Goal: Task Accomplishment & Management: Use online tool/utility

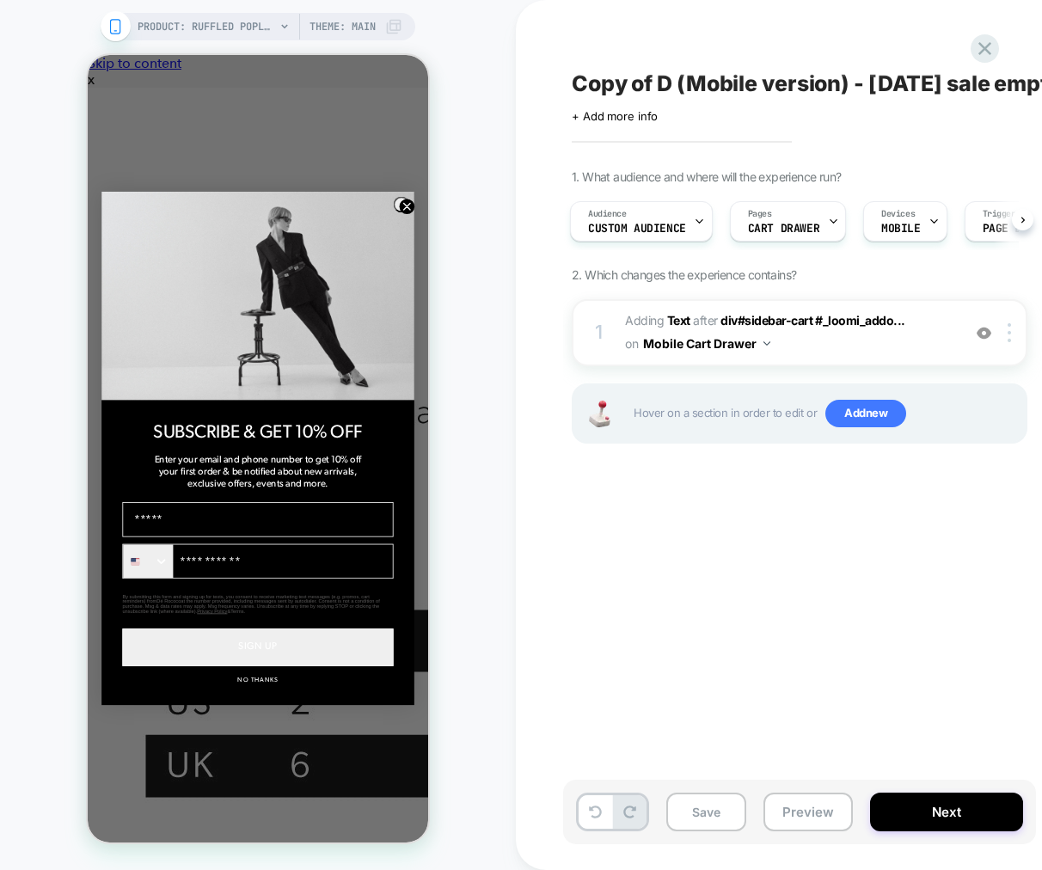
click at [654, 83] on span "Copy of D (Mobile version) - [DATE] sale empty cart" at bounding box center [841, 83] width 539 height 26
click at [654, 83] on textarea "**********" at bounding box center [737, 83] width 331 height 26
drag, startPoint x: 854, startPoint y: 83, endPoint x: 543, endPoint y: 80, distance: 311.1
click at [543, 80] on div "**********" at bounding box center [894, 435] width 756 height 870
click at [0, 0] on button "Save" at bounding box center [0, 0] width 0 height 0
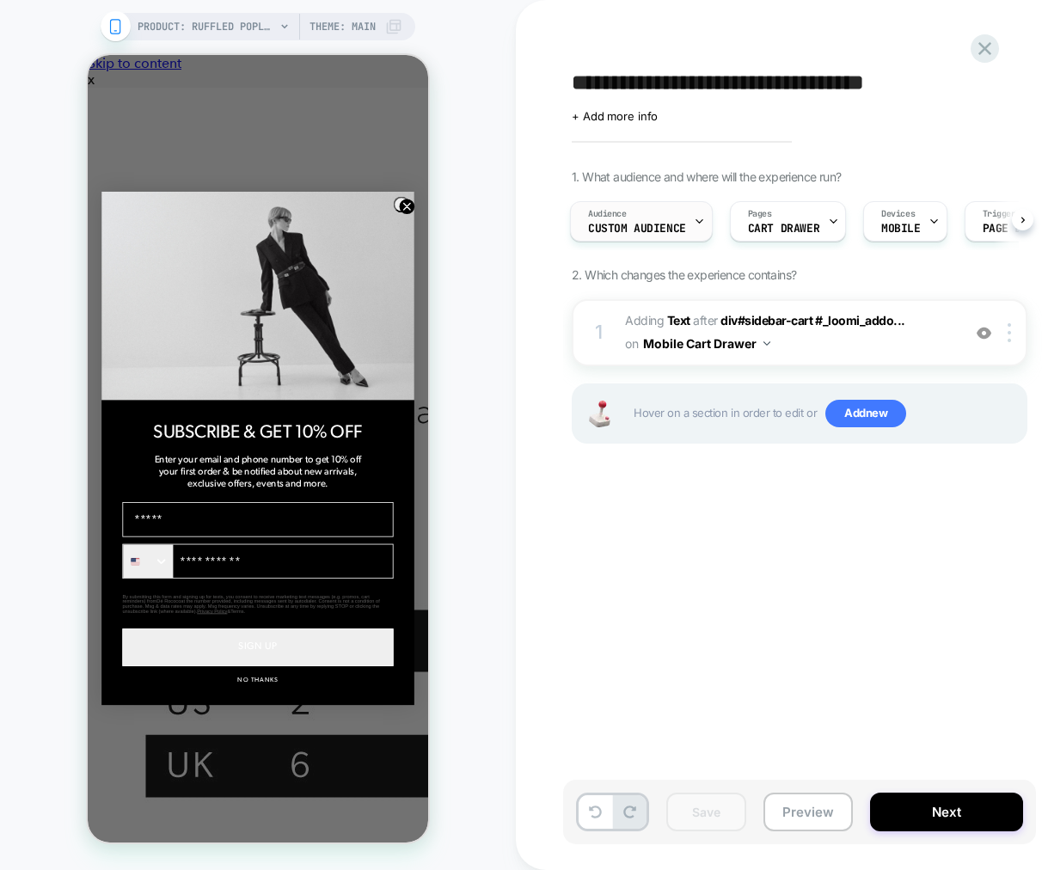
click at [679, 235] on div "Audience Custom Audience" at bounding box center [637, 221] width 132 height 39
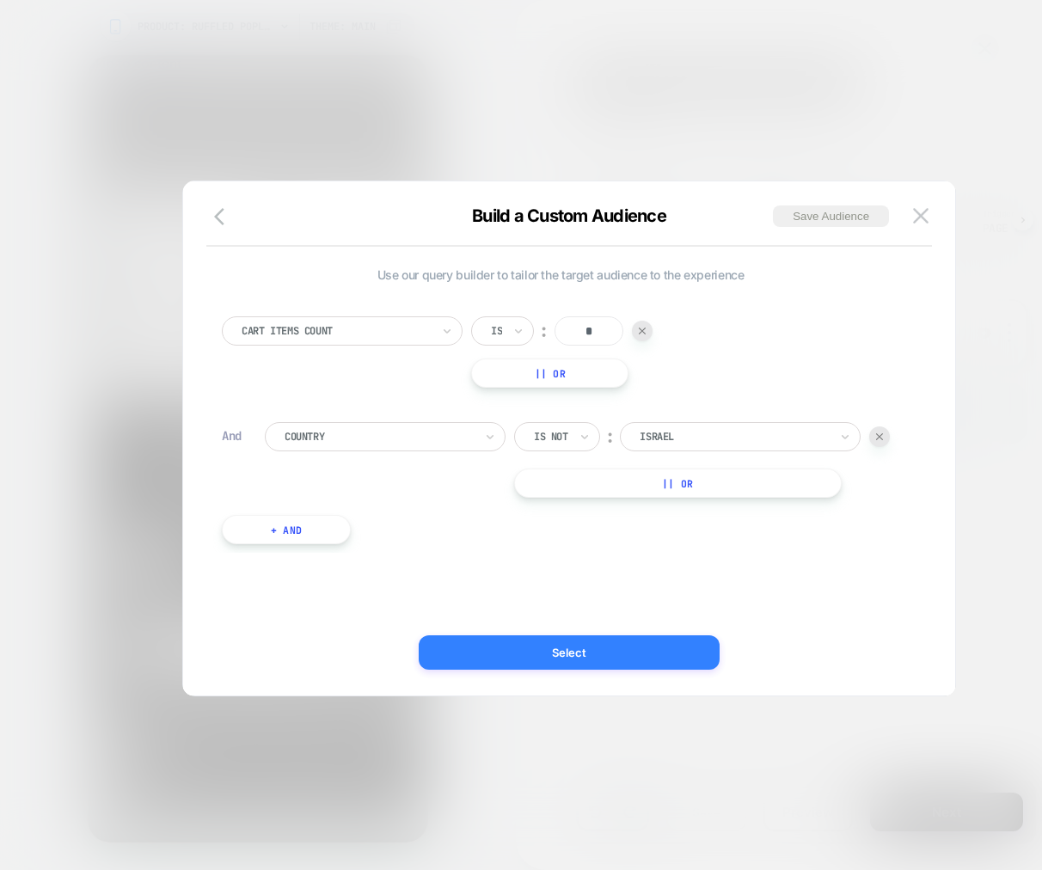
click at [0, 0] on button "Select" at bounding box center [0, 0] width 0 height 0
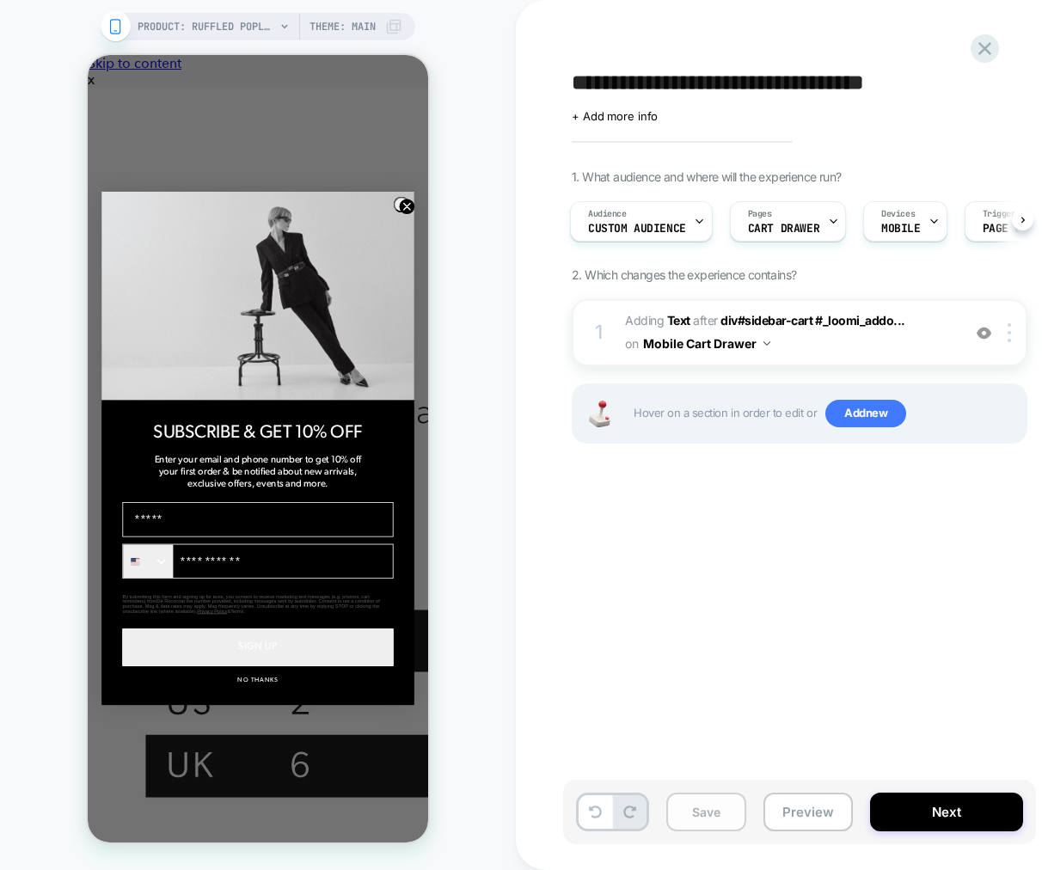
click at [0, 0] on button "Save" at bounding box center [0, 0] width 0 height 0
click at [688, 229] on div "Audience Custom Audience" at bounding box center [637, 221] width 132 height 39
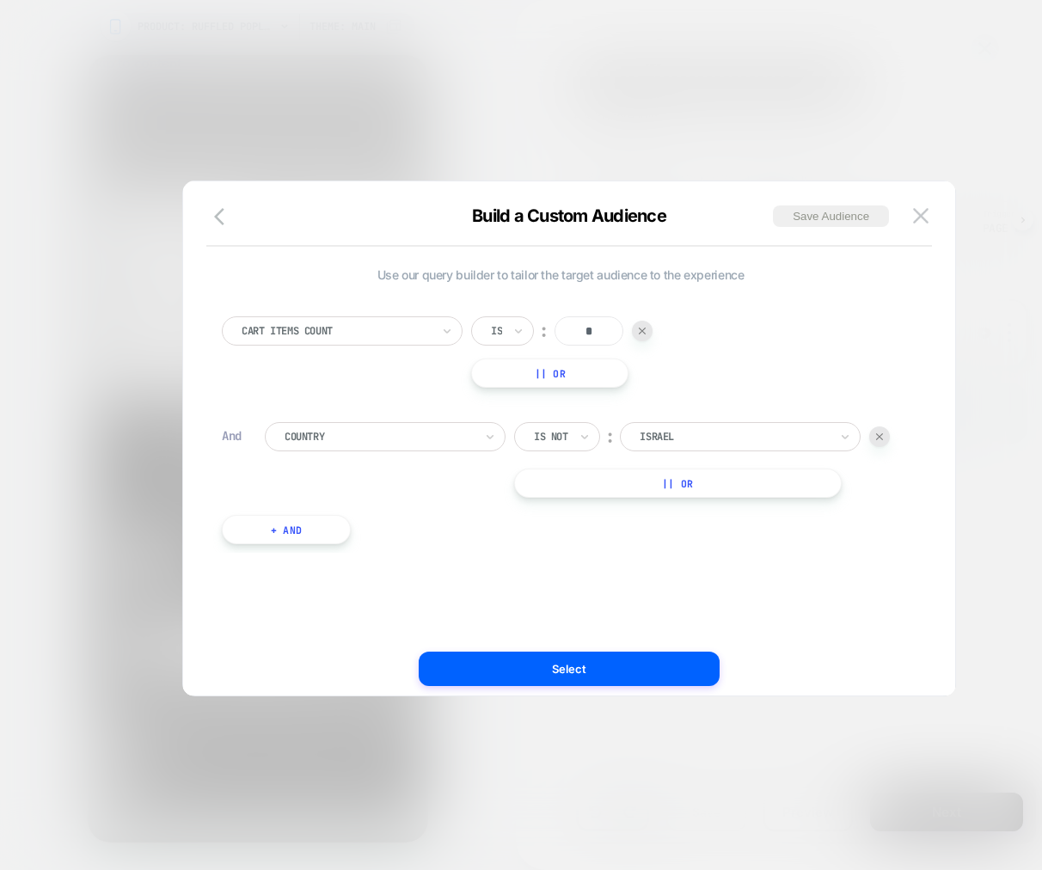
click at [0, 0] on div at bounding box center [0, 0] width 0 height 0
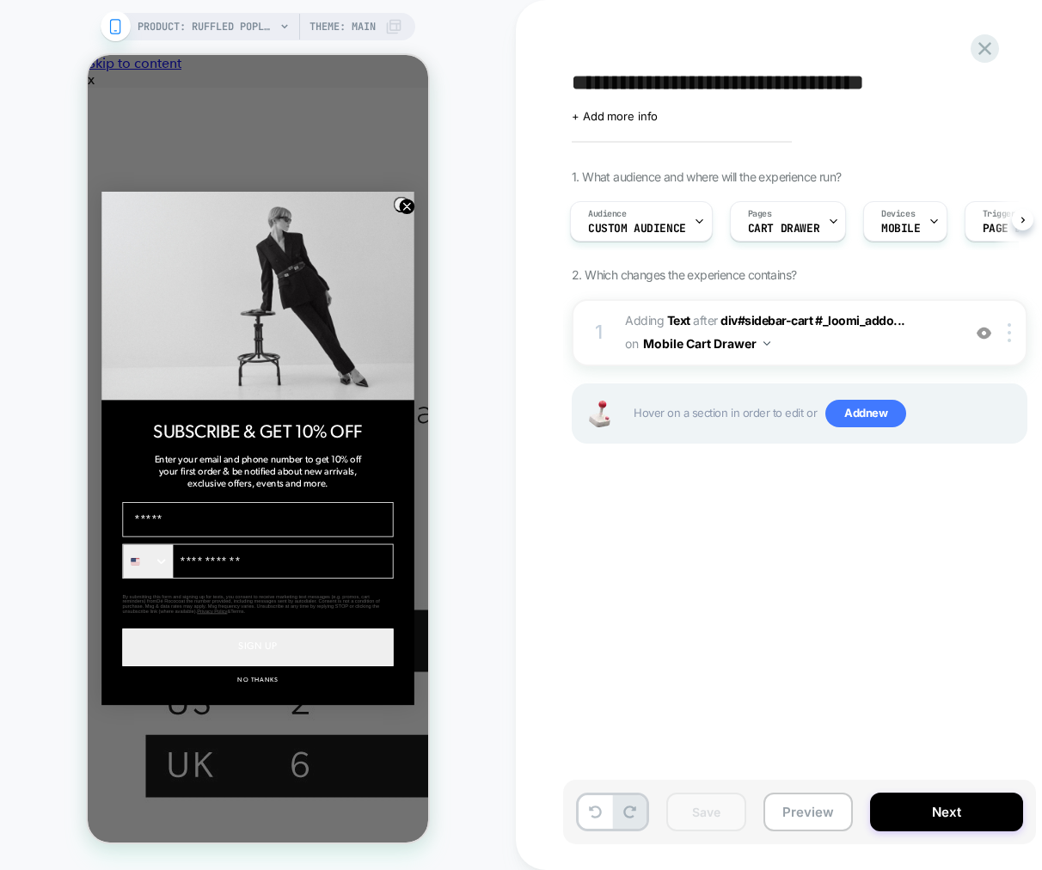
click at [675, 88] on textarea "**********" at bounding box center [832, 83] width 520 height 26
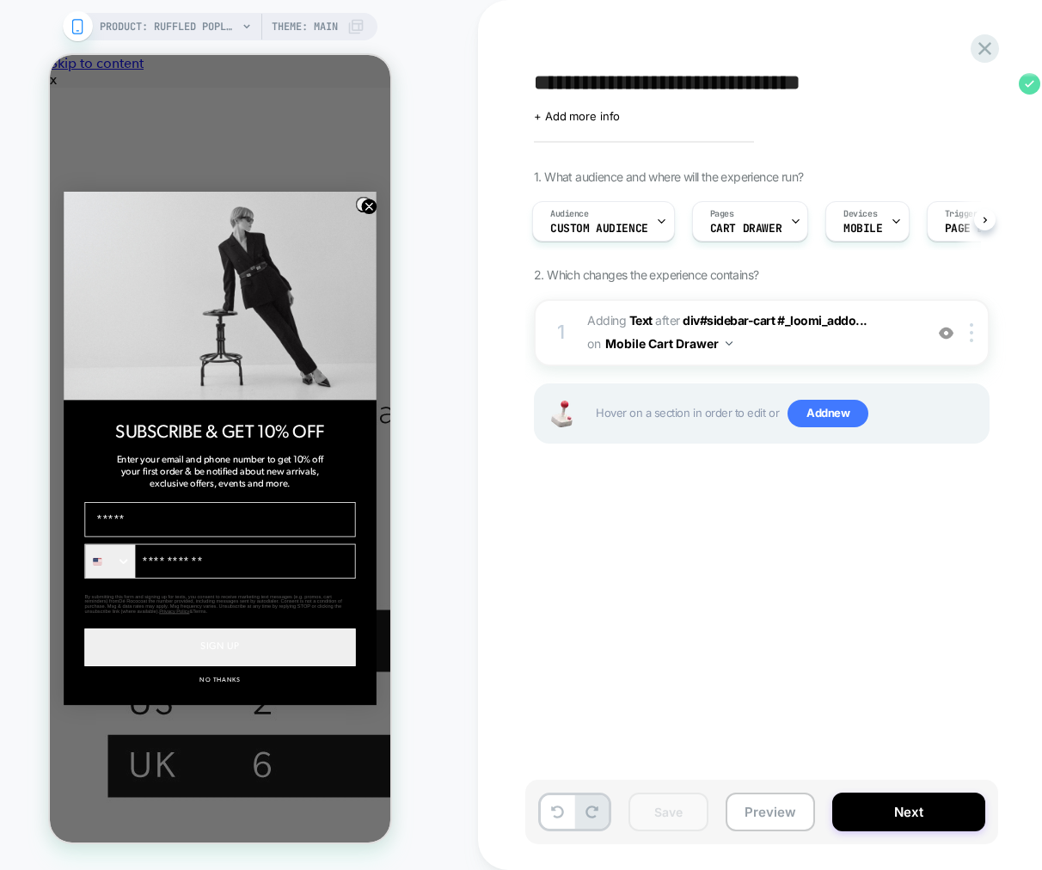
type textarea "**********"
click at [1024, 78] on icon at bounding box center [1028, 83] width 21 height 21
click at [0, 0] on button "Save" at bounding box center [0, 0] width 0 height 0
drag, startPoint x: 873, startPoint y: 82, endPoint x: 579, endPoint y: 83, distance: 293.9
click at [0, 0] on div "Mobile - Empty Cart - [DATE]" at bounding box center [0, 0] width 0 height 0
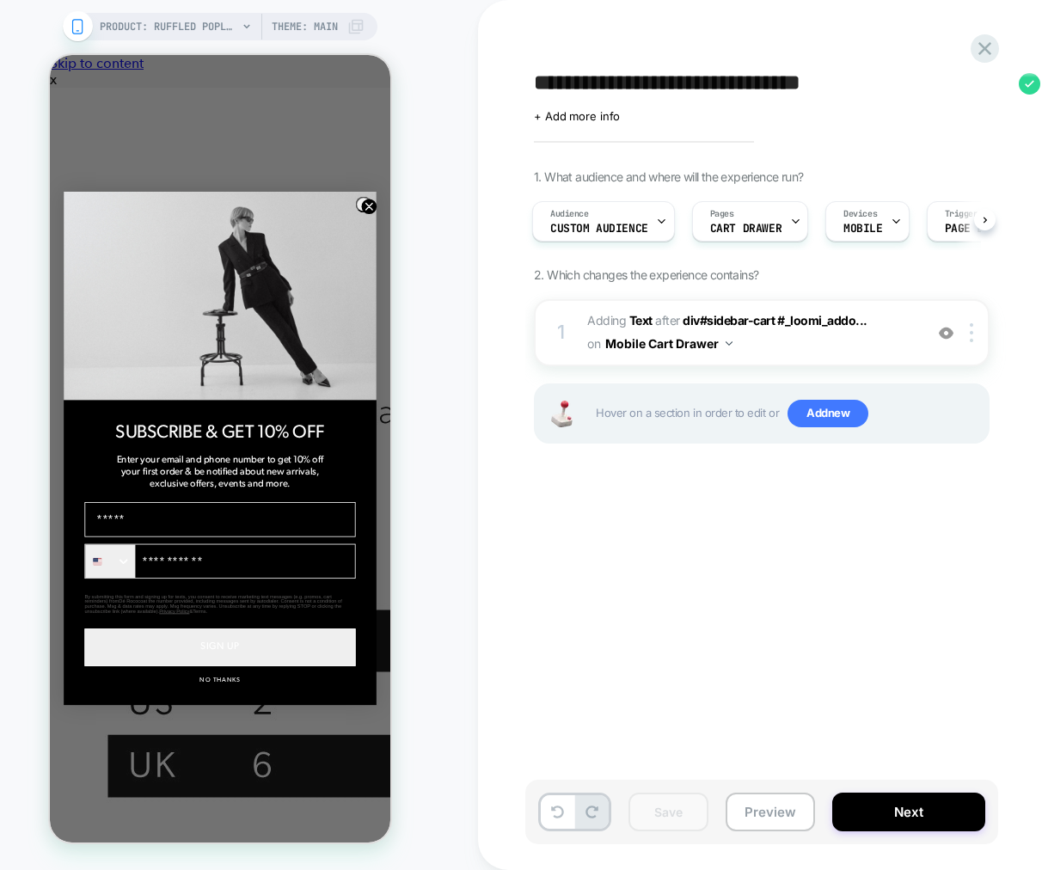
click at [0, 0] on button "Preview" at bounding box center [0, 0] width 0 height 0
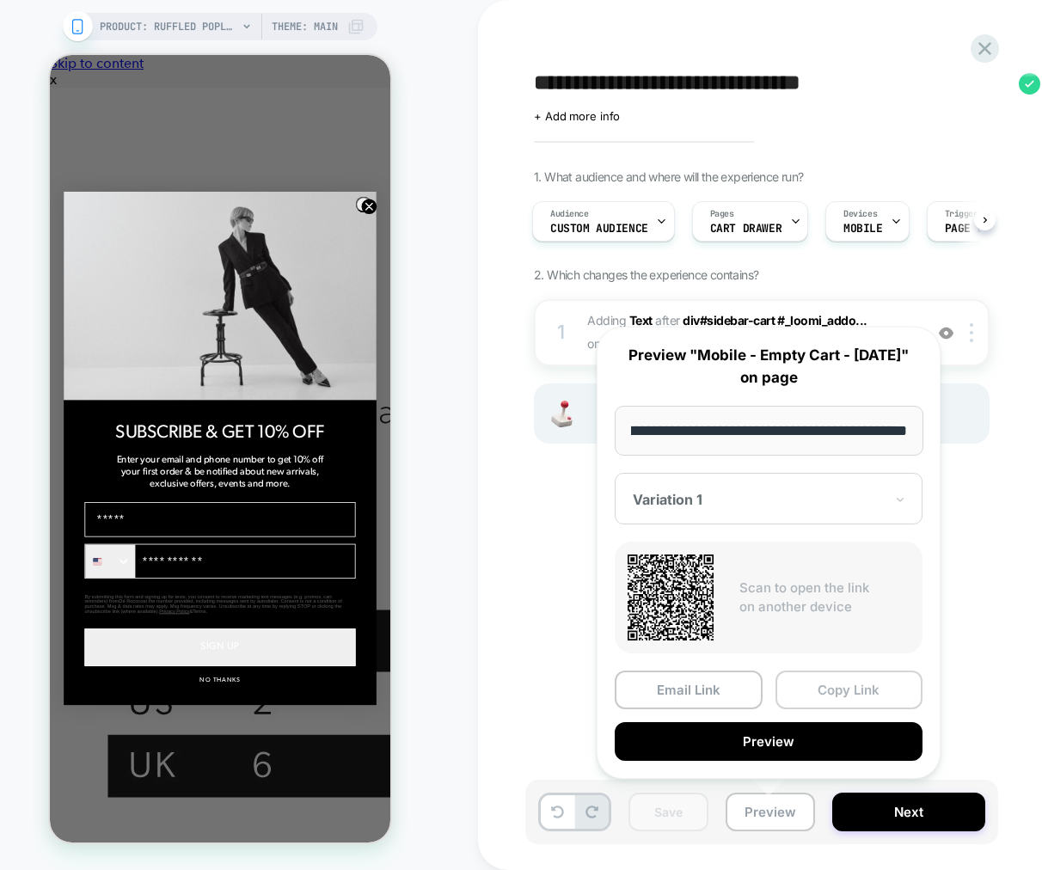
scroll to position [0, 0]
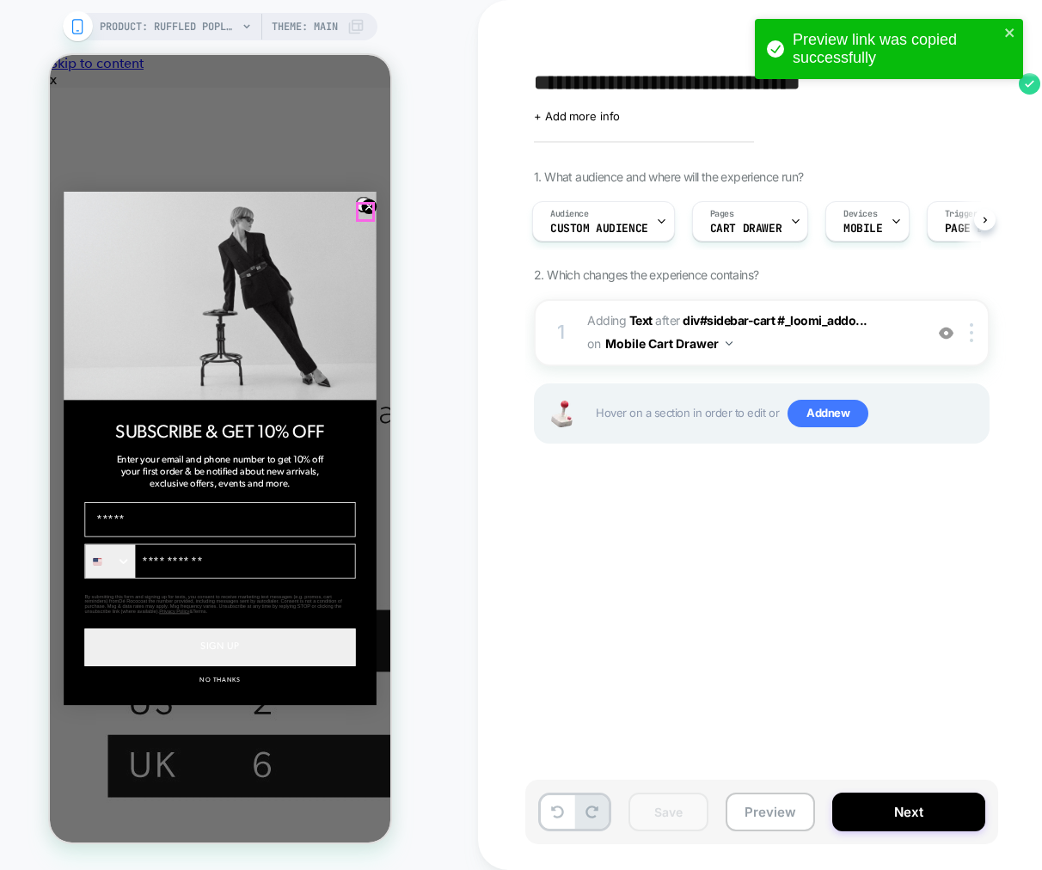
click at [362, 211] on circle "Close dialog" at bounding box center [369, 206] width 15 height 15
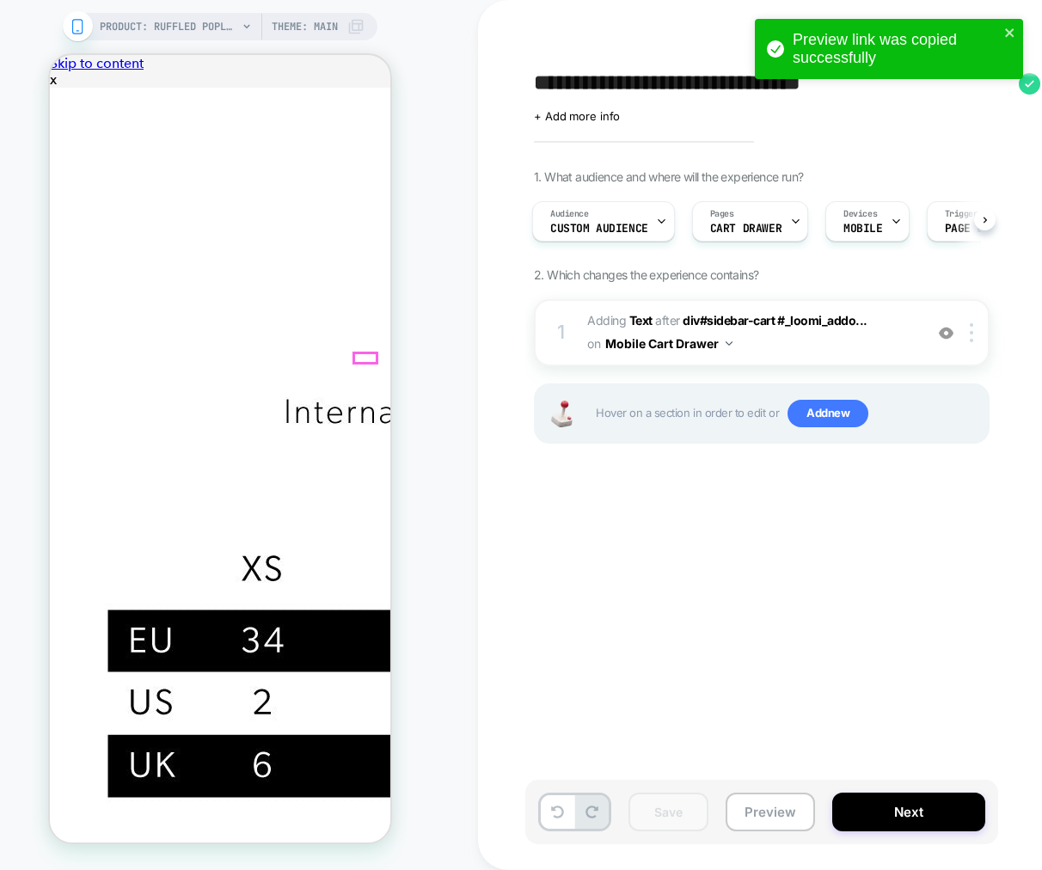
click at [963, 332] on div at bounding box center [974, 332] width 28 height 19
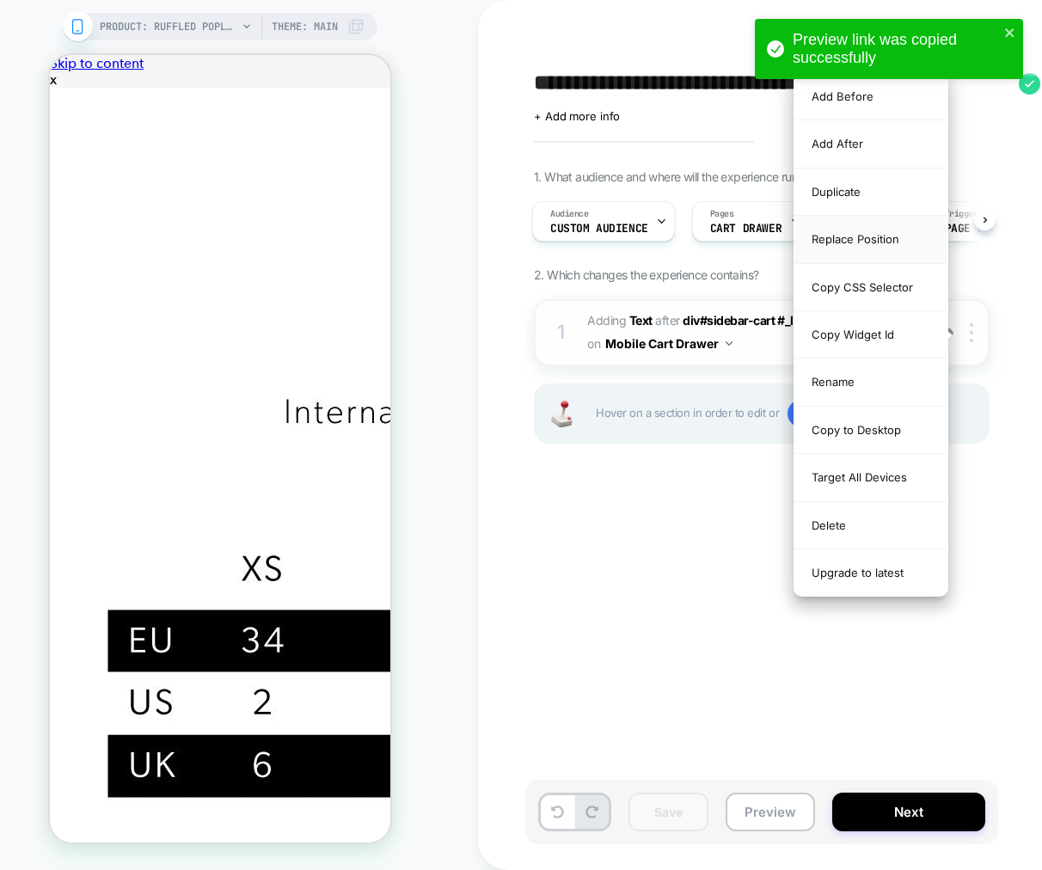
click at [0, 0] on div "Replace Position" at bounding box center [0, 0] width 0 height 0
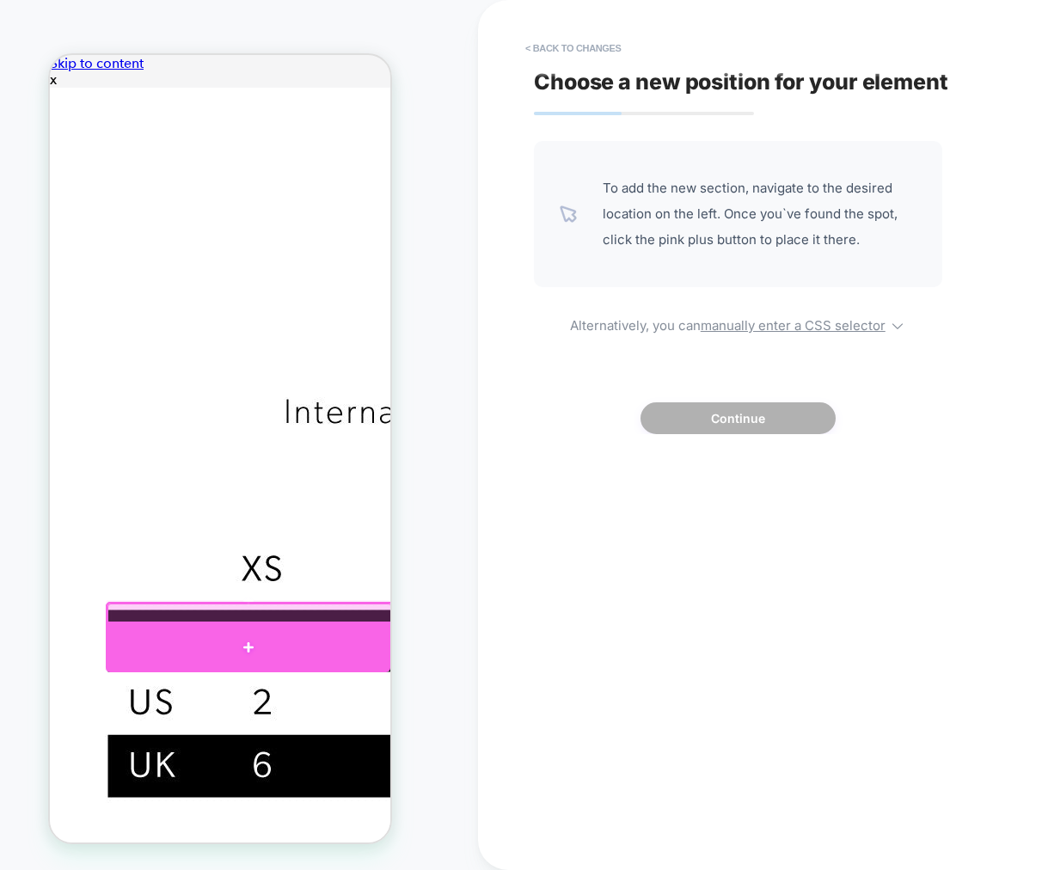
click at [295, 637] on div at bounding box center [248, 646] width 284 height 51
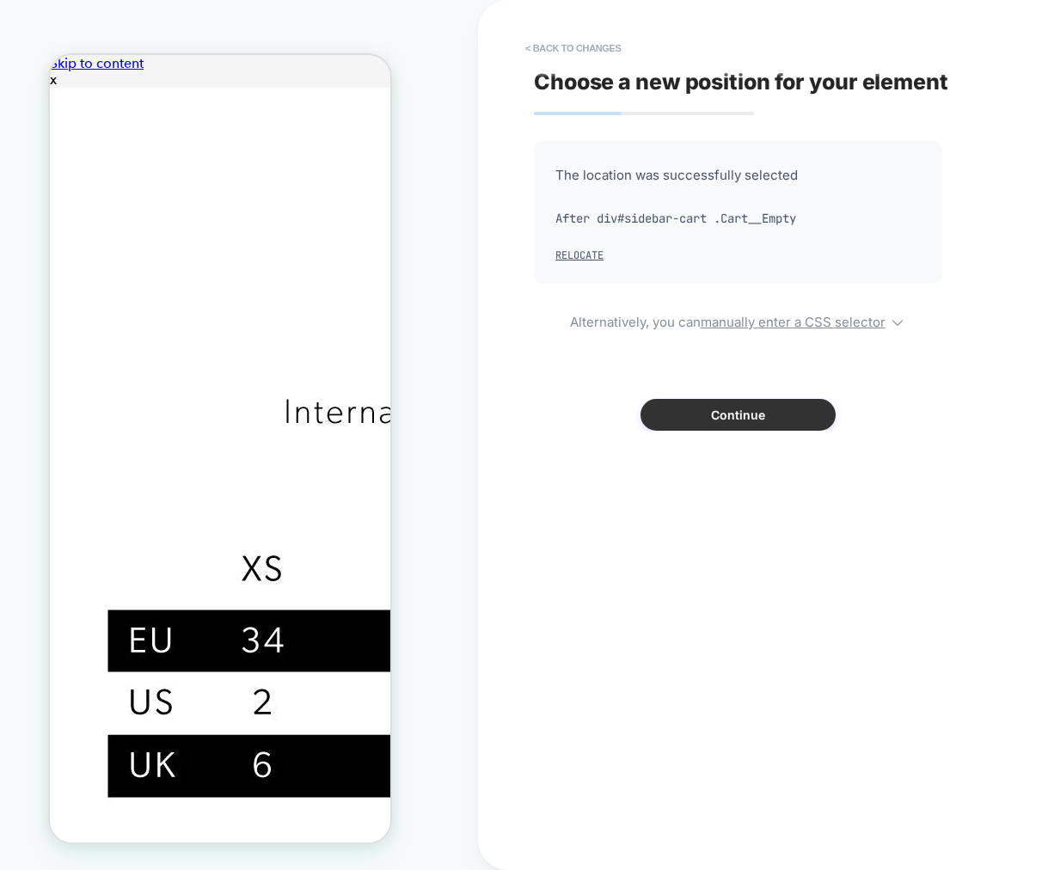
click at [743, 409] on button "Continue" at bounding box center [737, 415] width 195 height 32
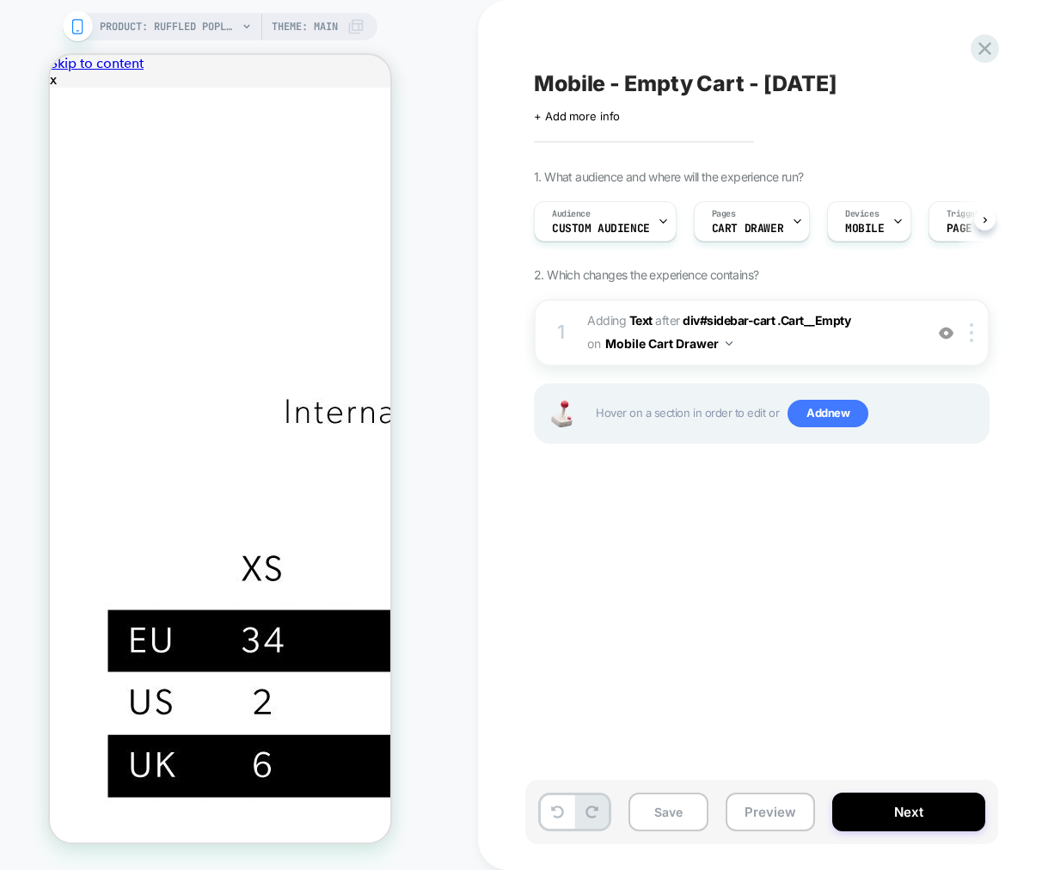
scroll to position [0, 1]
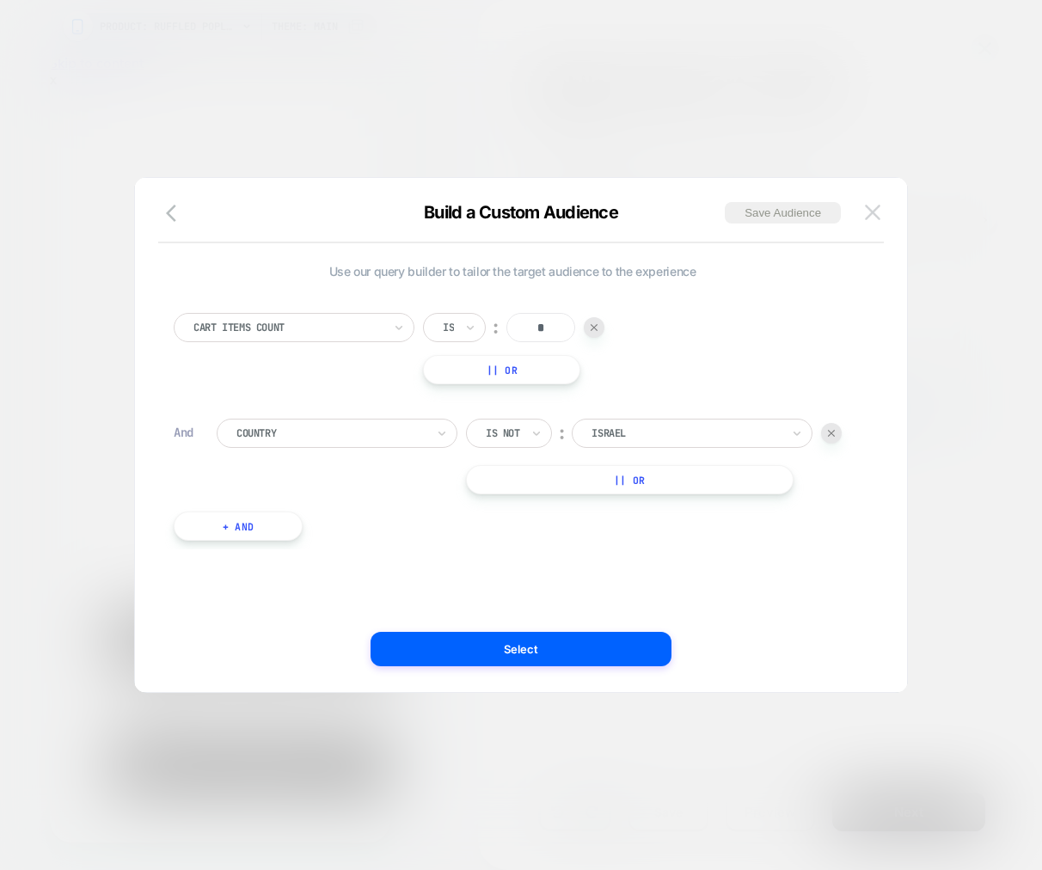
click at [869, 210] on img at bounding box center [872, 212] width 15 height 15
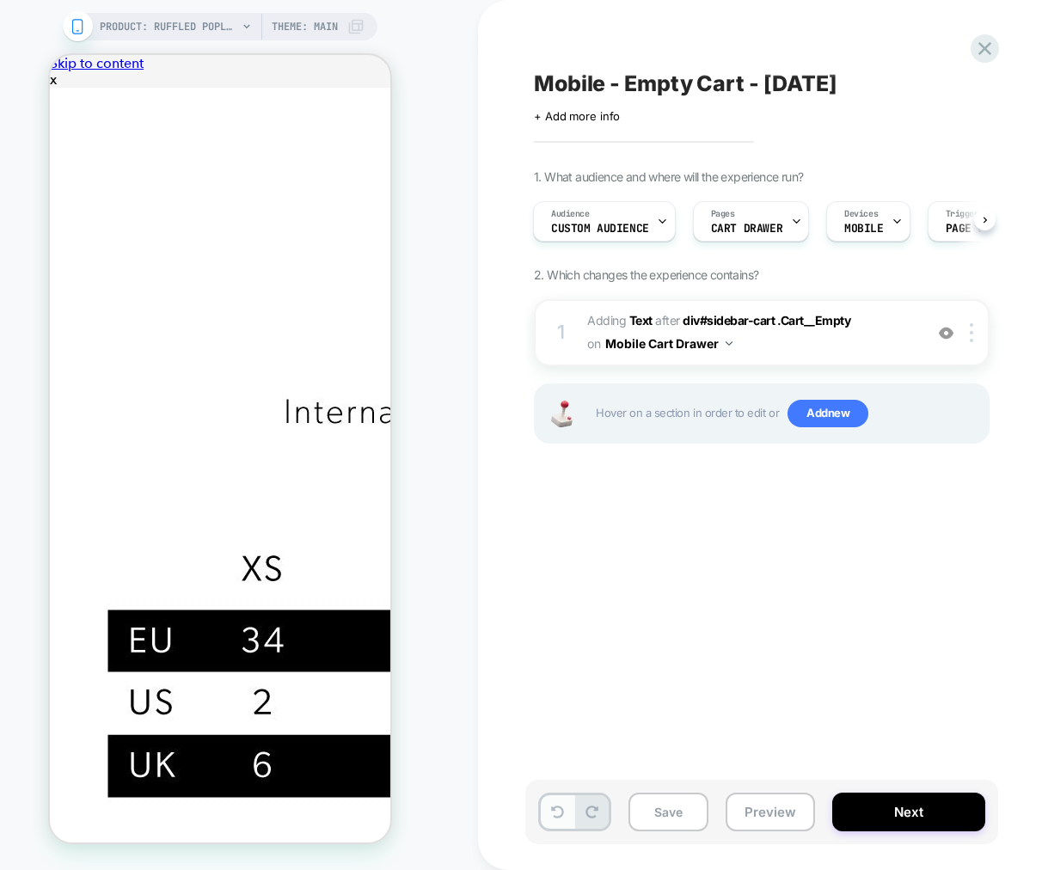
click at [555, 811] on icon at bounding box center [557, 811] width 13 height 13
click at [753, 813] on button "Preview" at bounding box center [769, 811] width 89 height 39
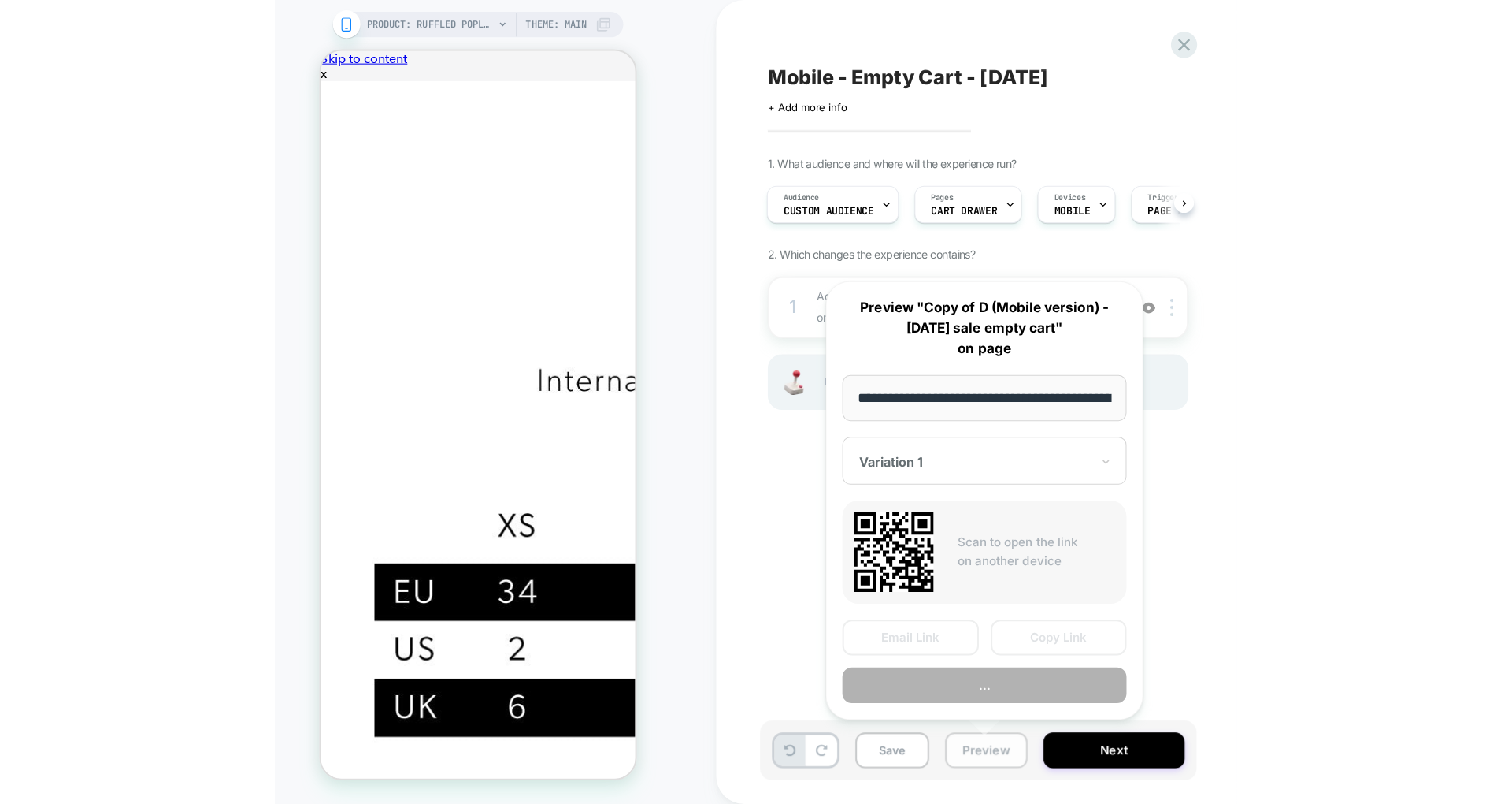
scroll to position [0, 243]
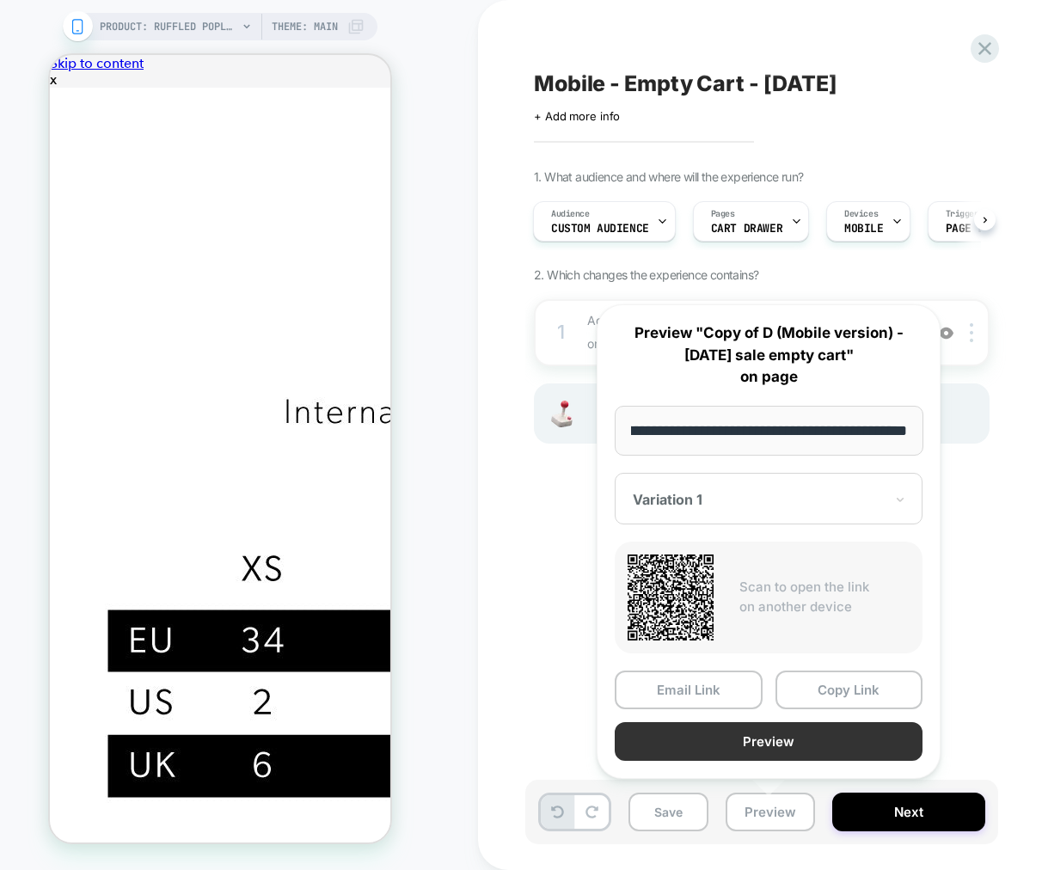
click at [0, 0] on button "Preview" at bounding box center [0, 0] width 0 height 0
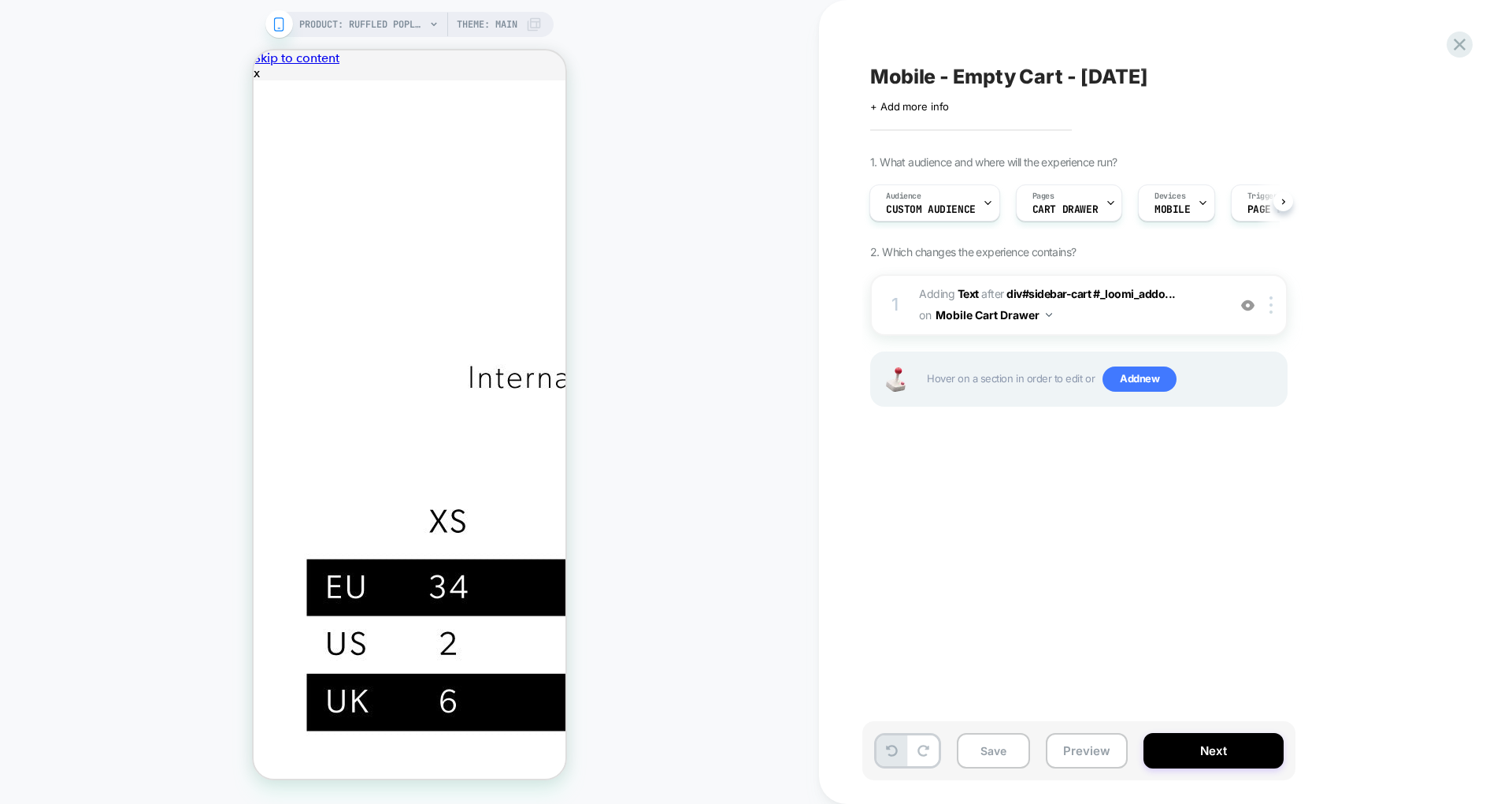
scroll to position [0, 0]
click at [1270, 311] on img at bounding box center [1270, 304] width 3 height 17
click at [1274, 306] on div at bounding box center [1274, 304] width 26 height 17
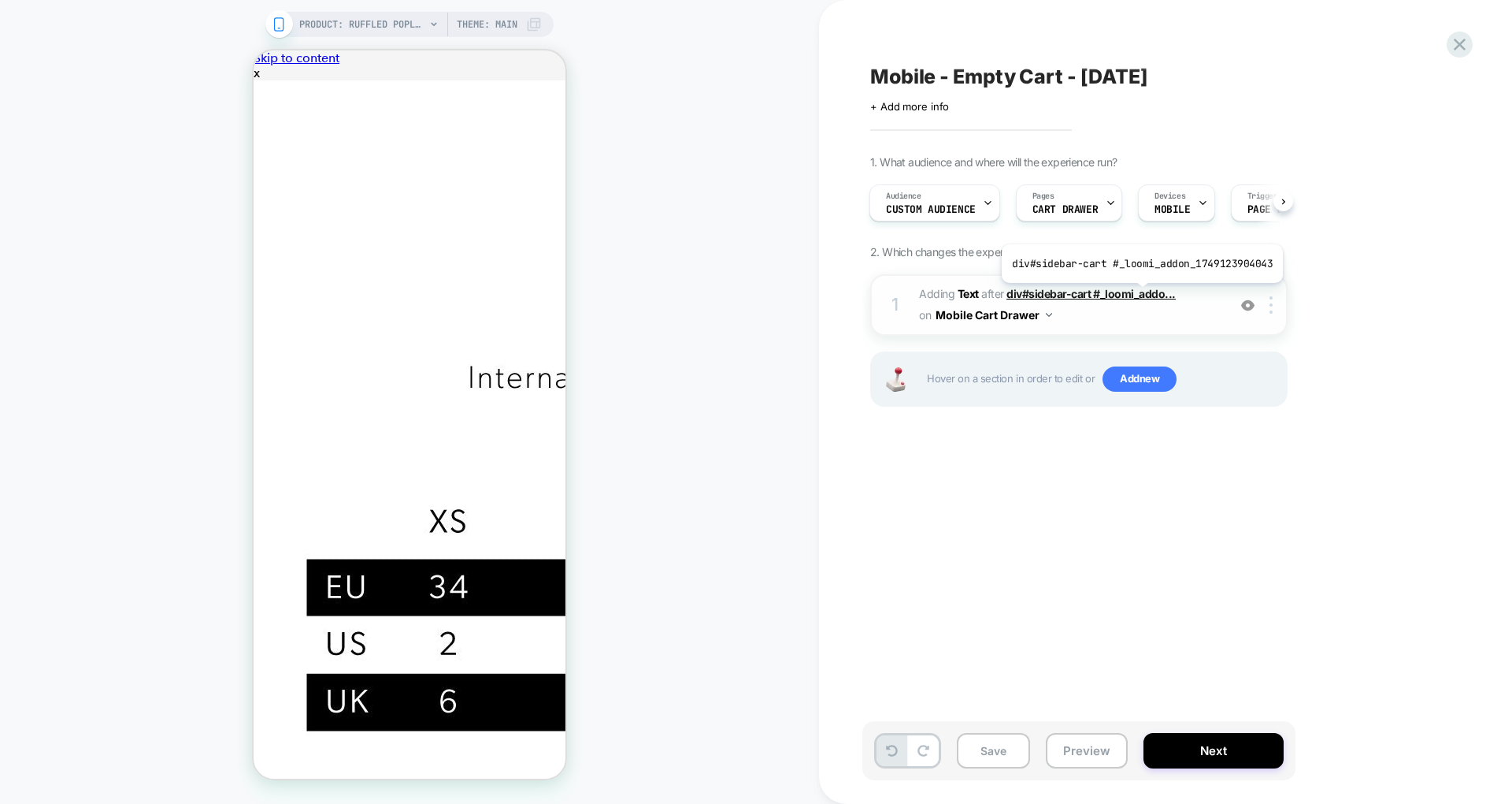
click at [1139, 294] on span "div#sidebar-cart #_loomi_addo..." at bounding box center [1090, 293] width 170 height 14
click at [967, 289] on b "Text" at bounding box center [968, 293] width 21 height 14
click at [1001, 745] on button "Save" at bounding box center [993, 750] width 73 height 36
